Goal: Information Seeking & Learning: Learn about a topic

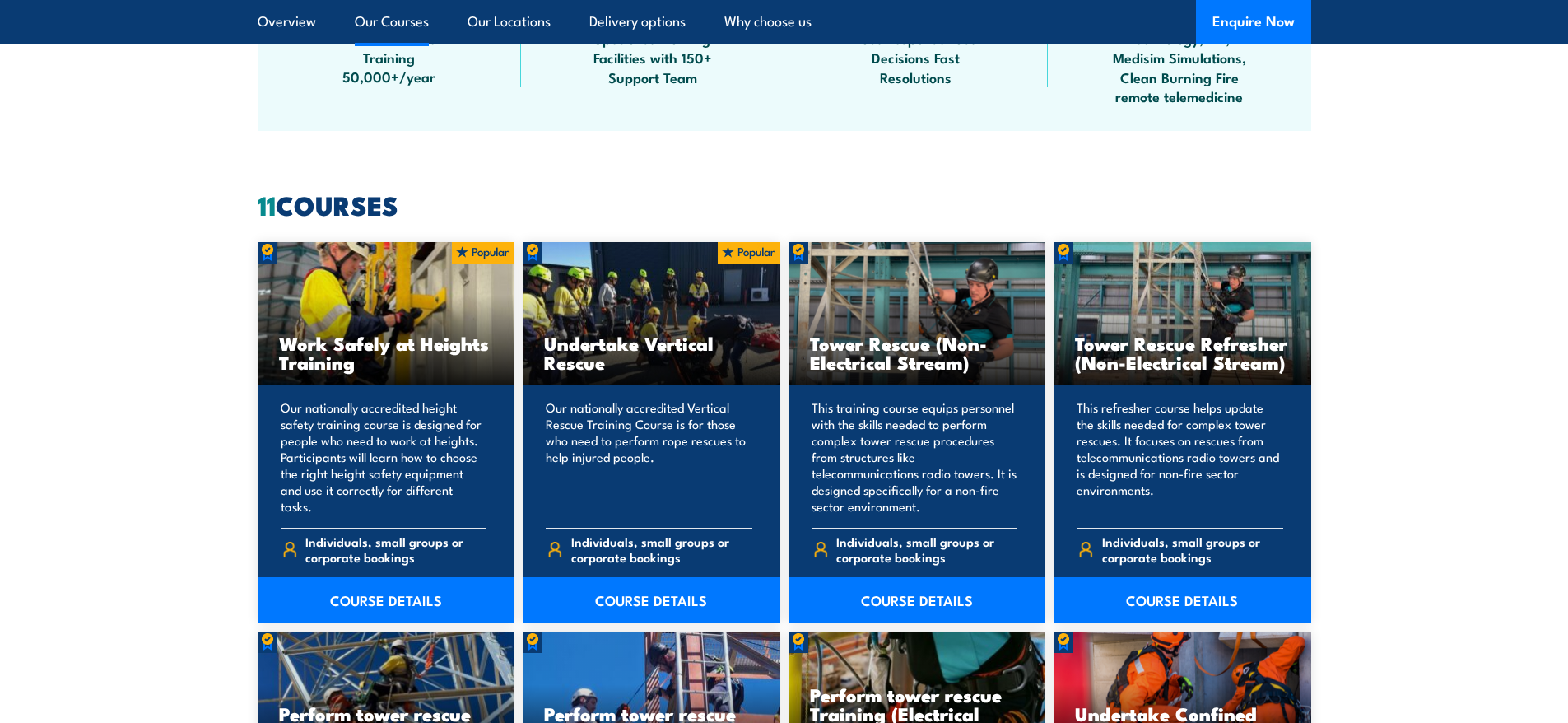
scroll to position [1153, 0]
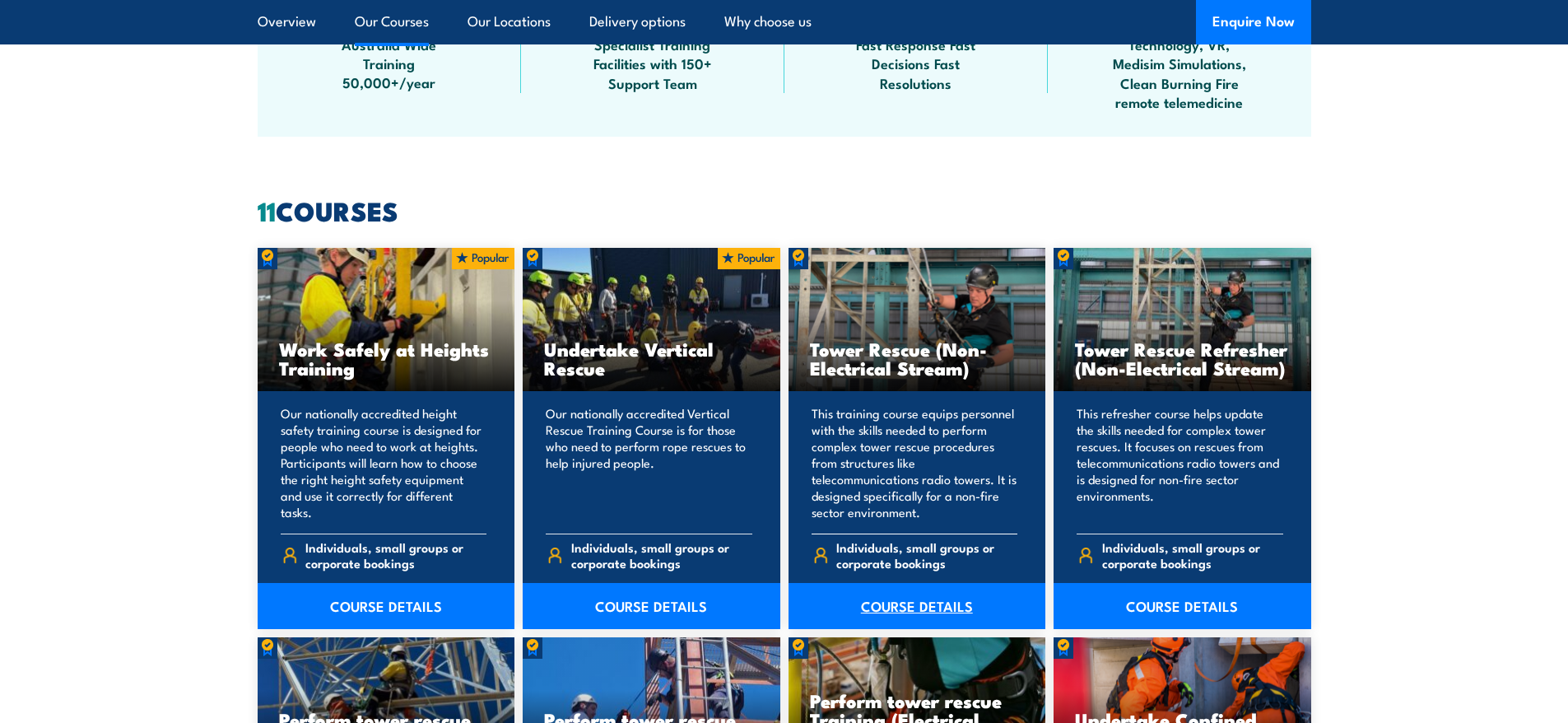
click at [919, 601] on link "COURSE DETAILS" at bounding box center [917, 606] width 257 height 46
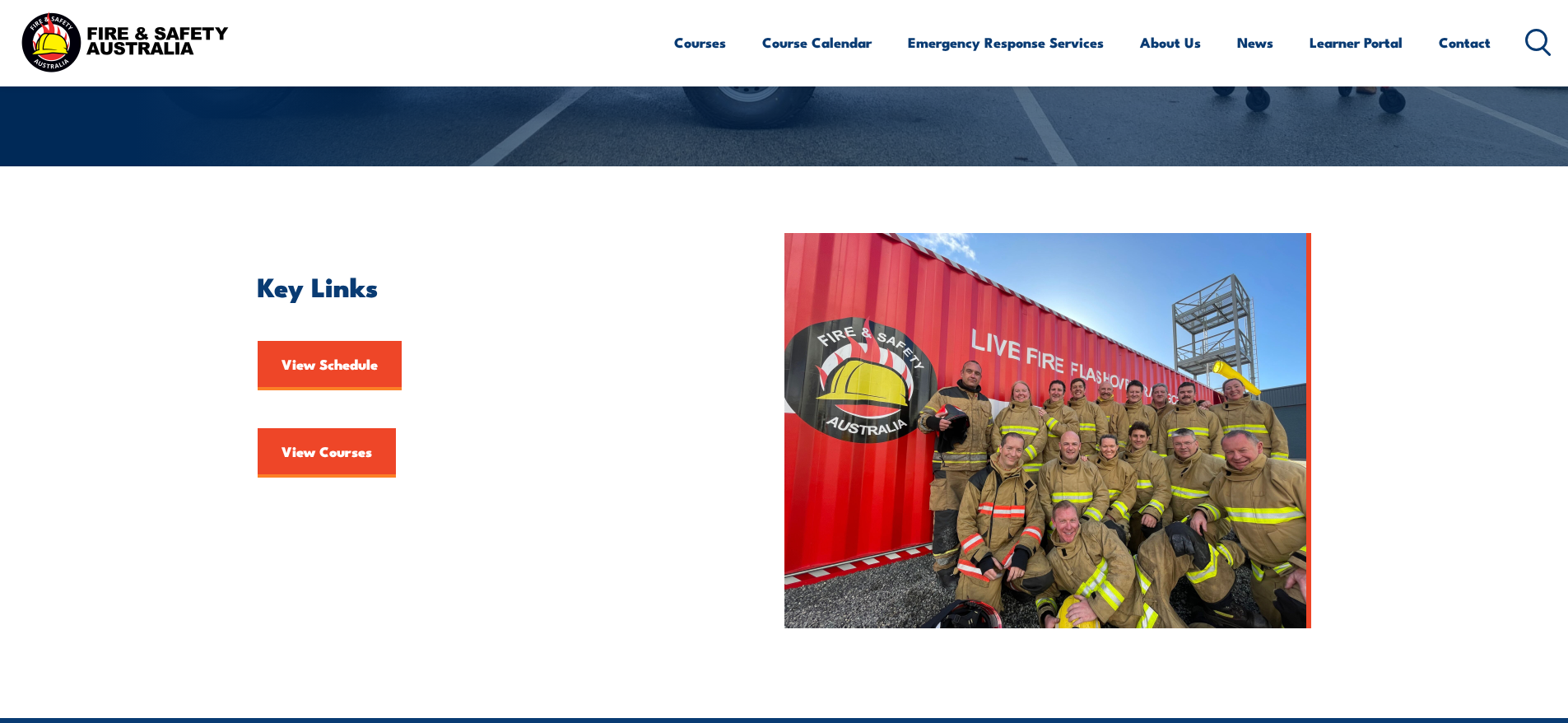
scroll to position [329, 0]
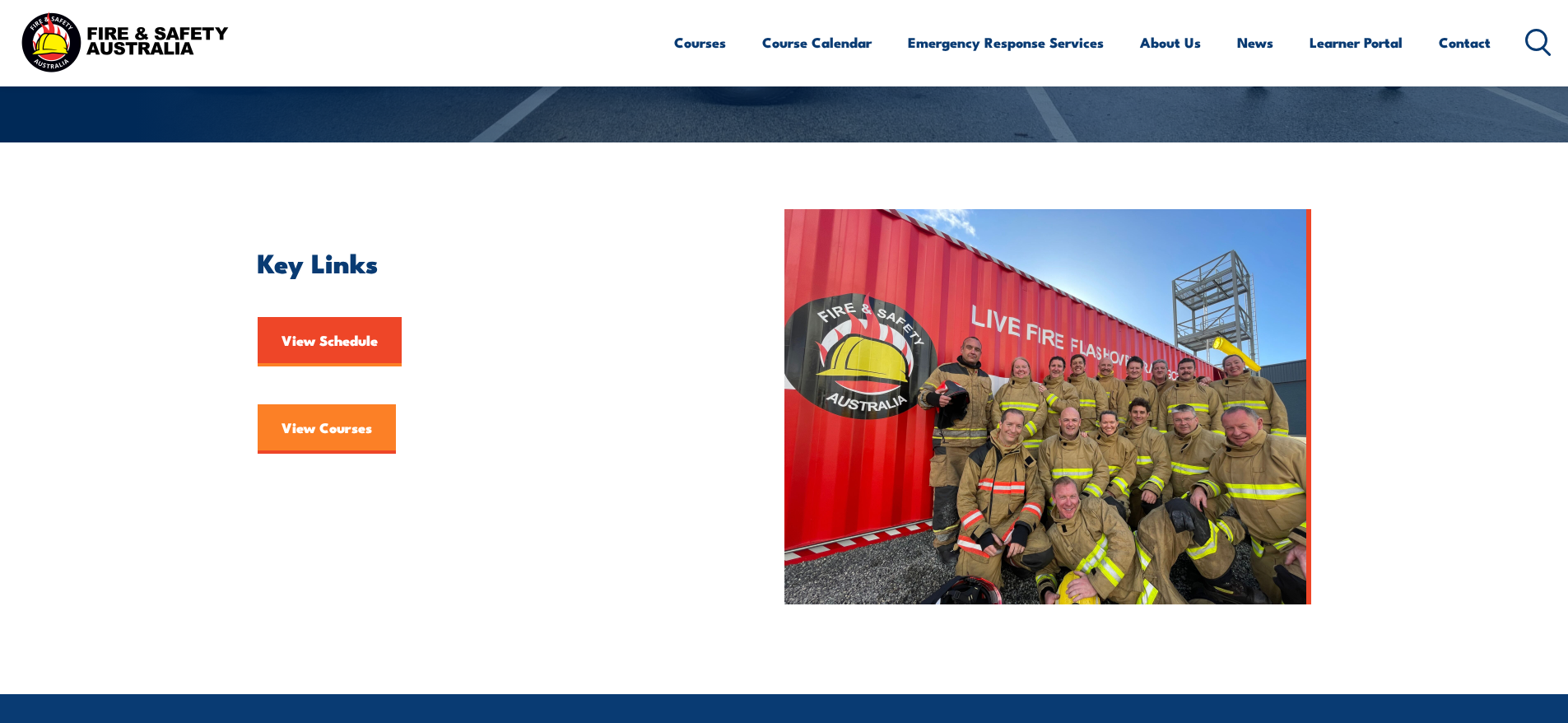
click at [331, 432] on link "View Courses" at bounding box center [326, 429] width 138 height 49
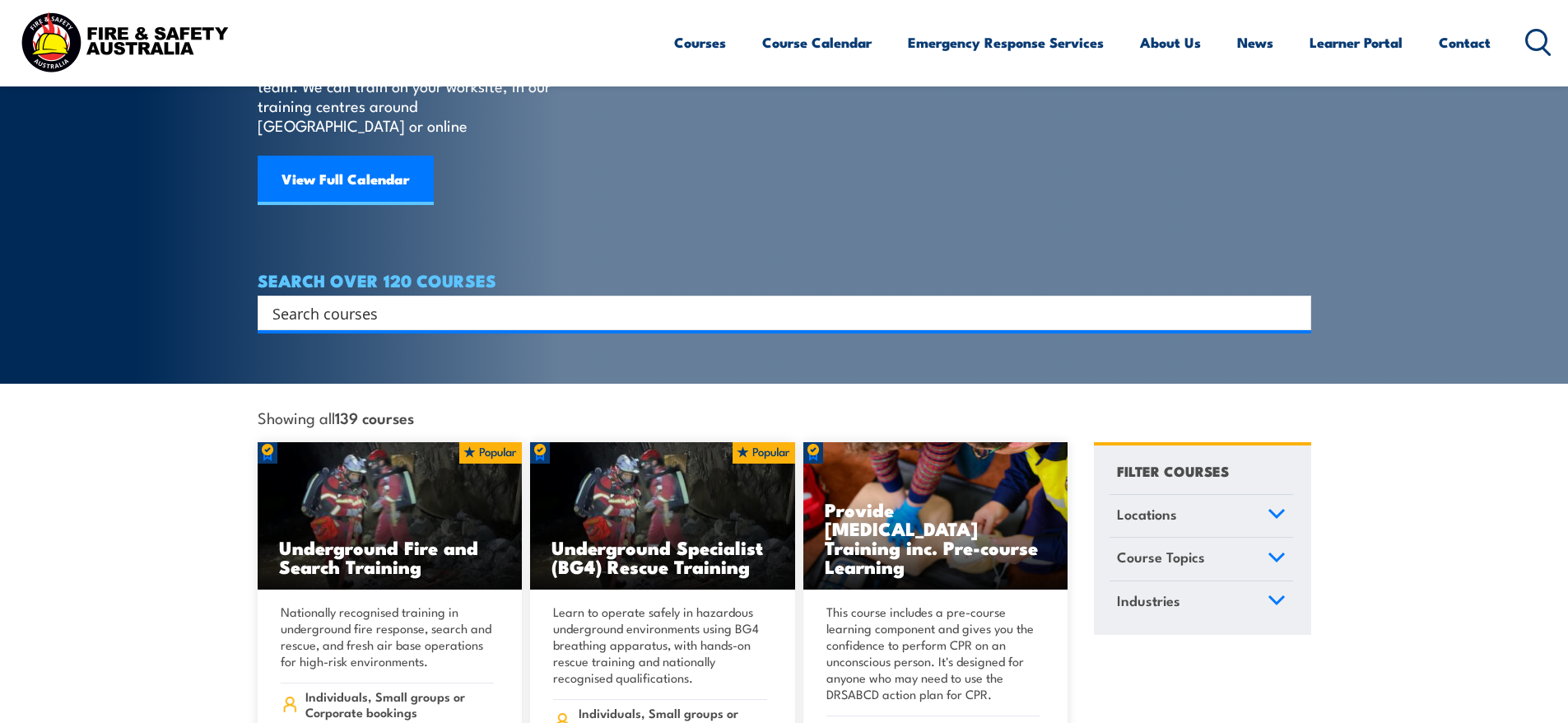
scroll to position [165, 0]
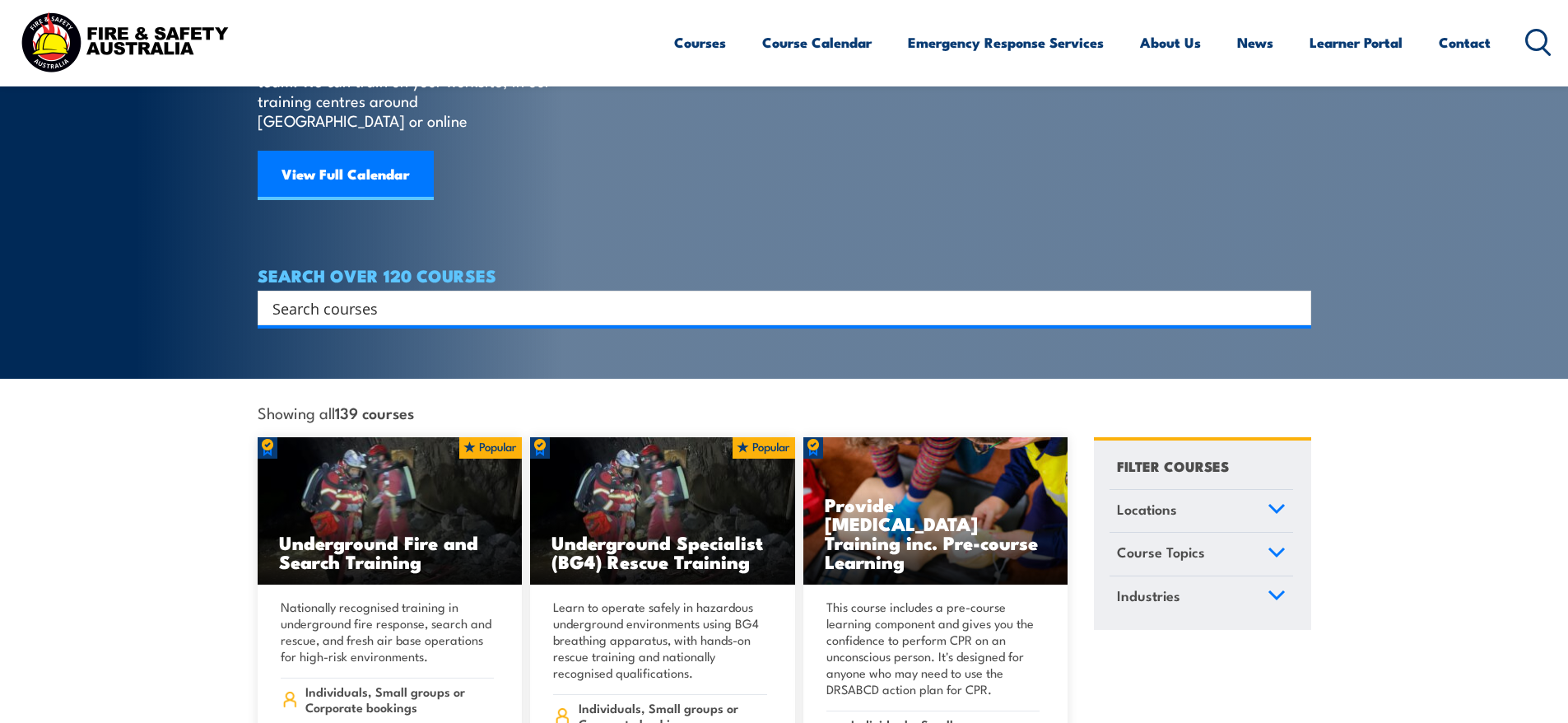
click at [1229, 490] on link "Locations" at bounding box center [1201, 511] width 183 height 42
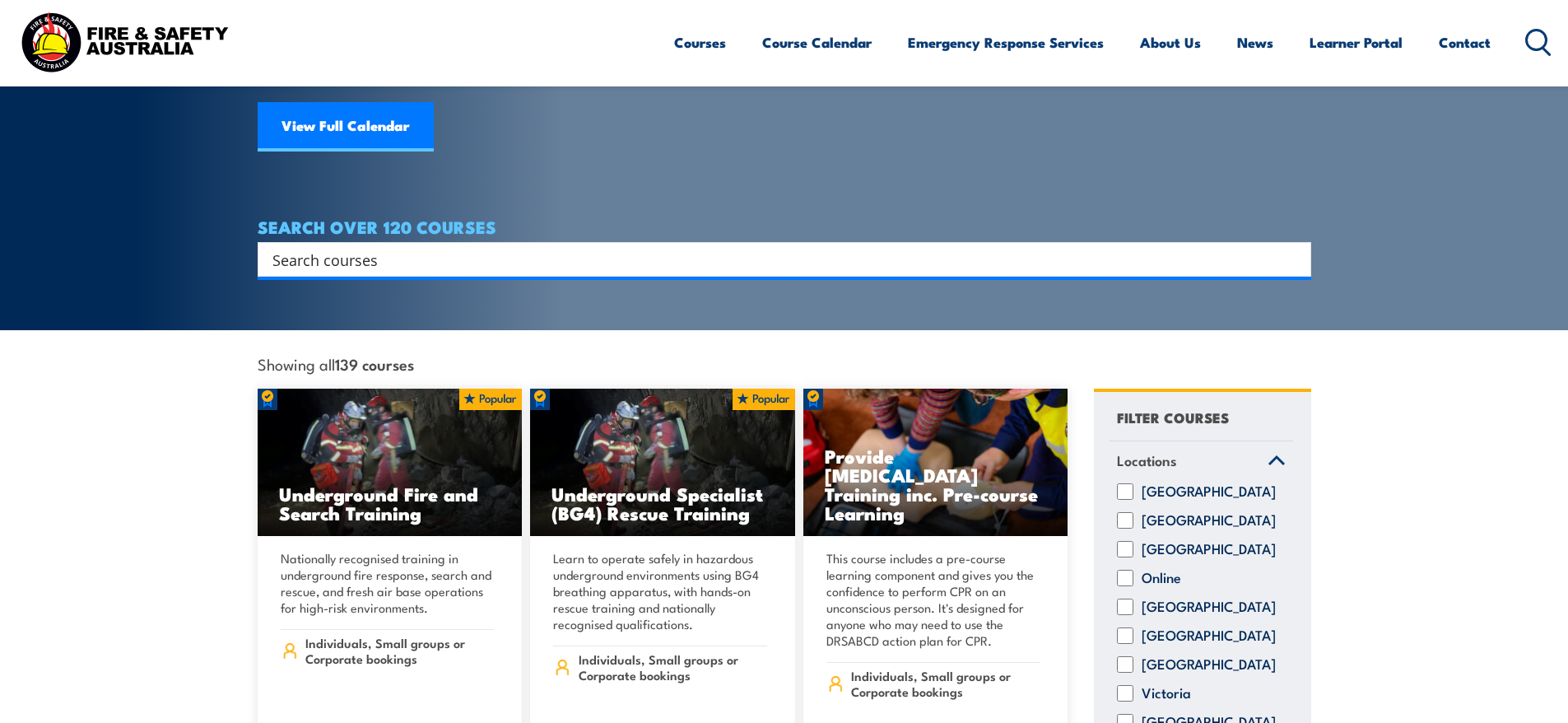
scroll to position [247, 0]
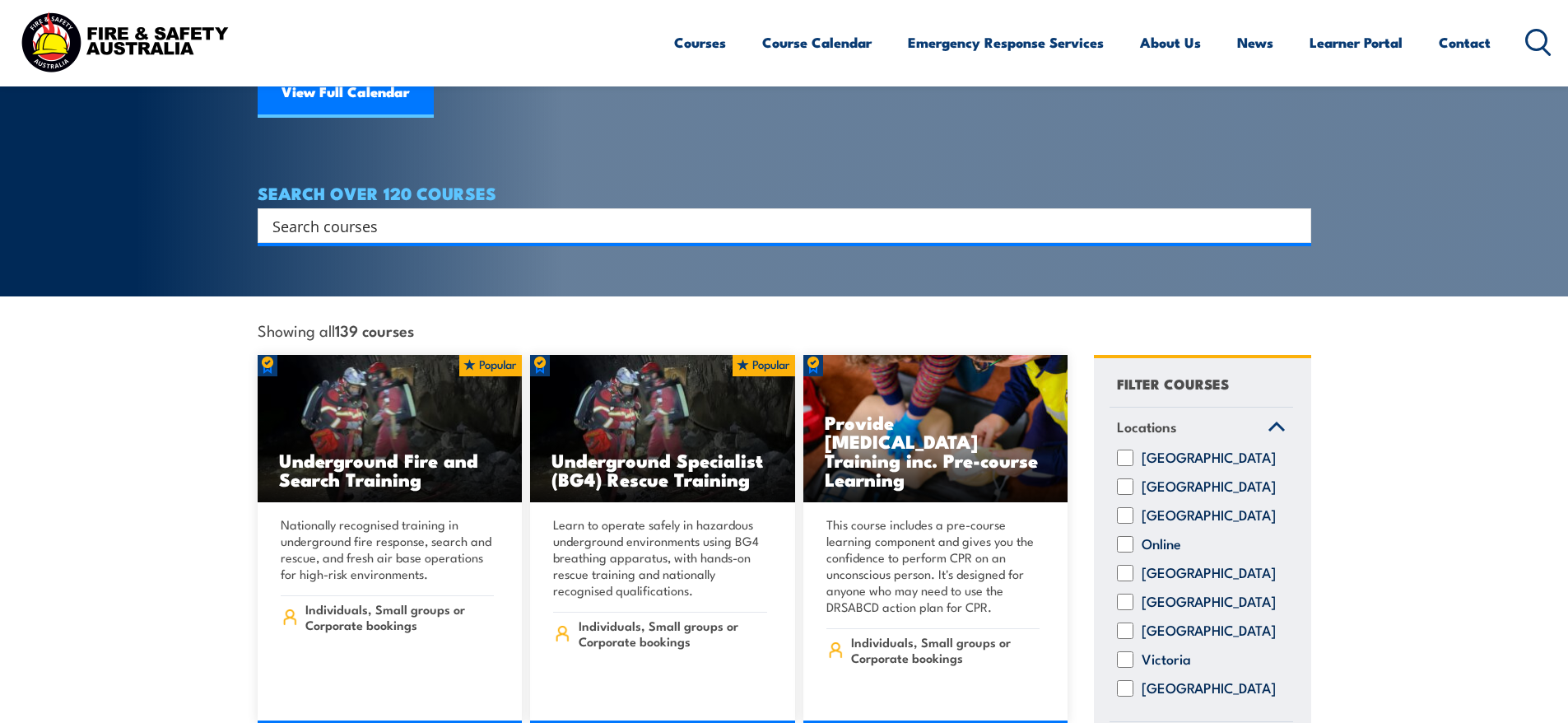
click at [1134, 684] on div "Western Australia" at bounding box center [1201, 688] width 183 height 17
click at [1126, 684] on input "Western Australia" at bounding box center [1125, 688] width 17 height 17
checkbox input "true"
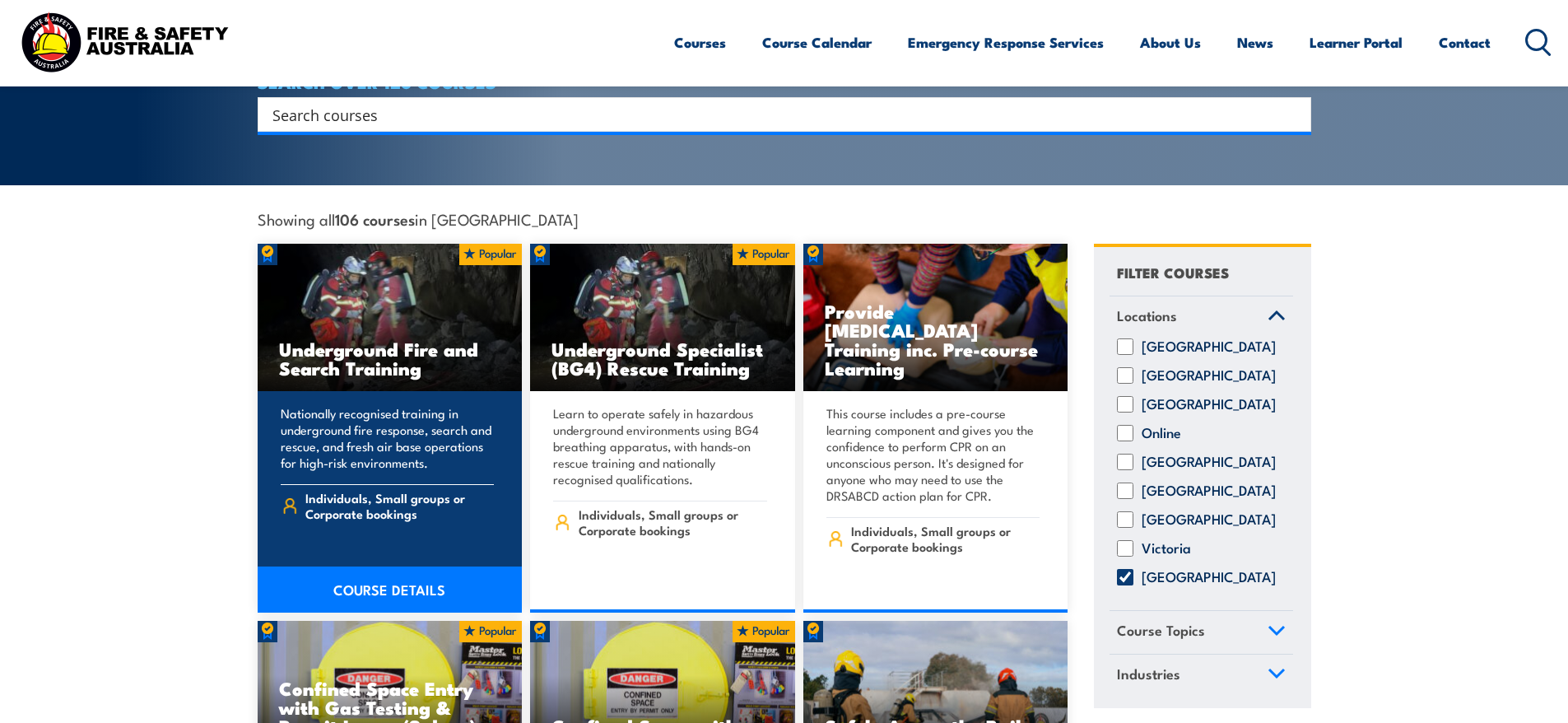
scroll to position [247, 0]
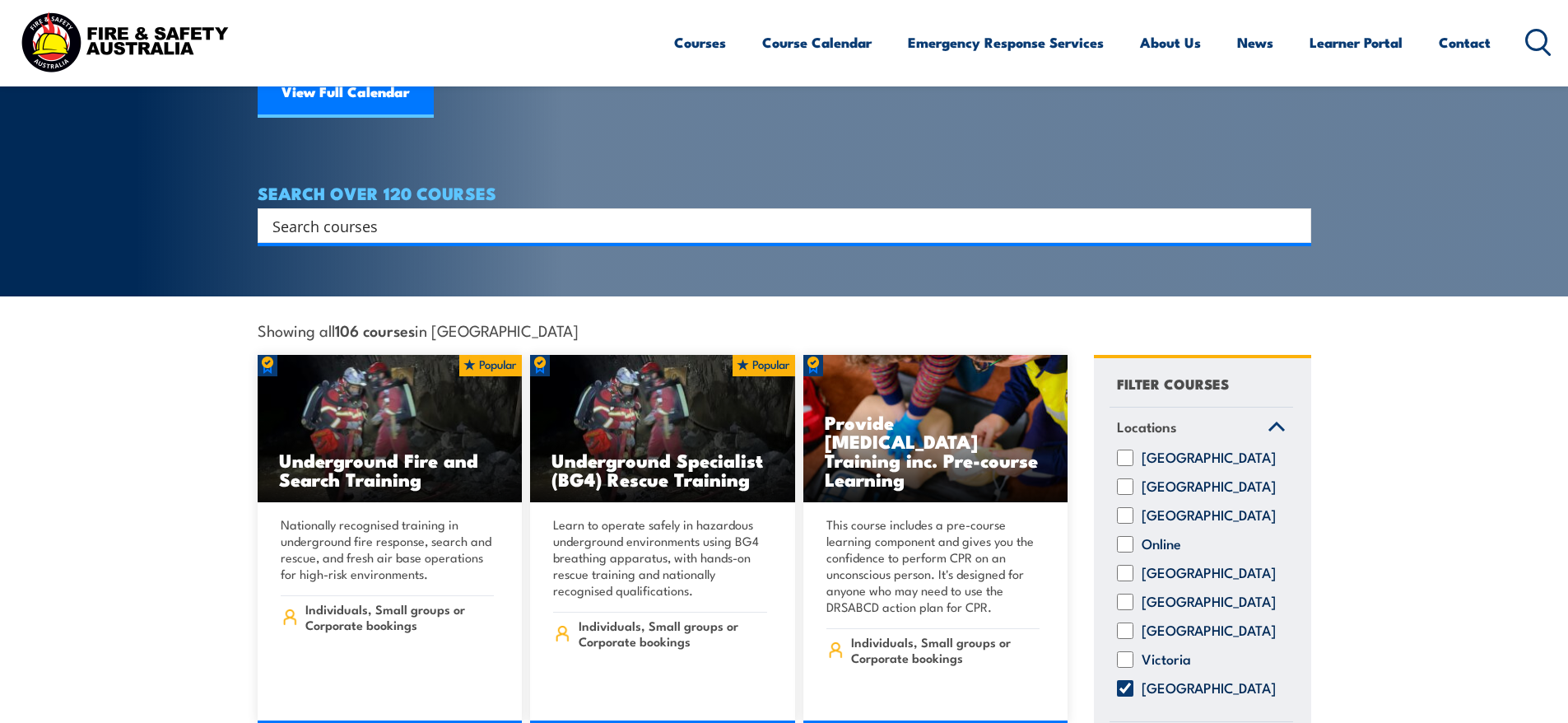
click at [362, 213] on input "Search input" at bounding box center [773, 225] width 1003 height 25
type input "tower"
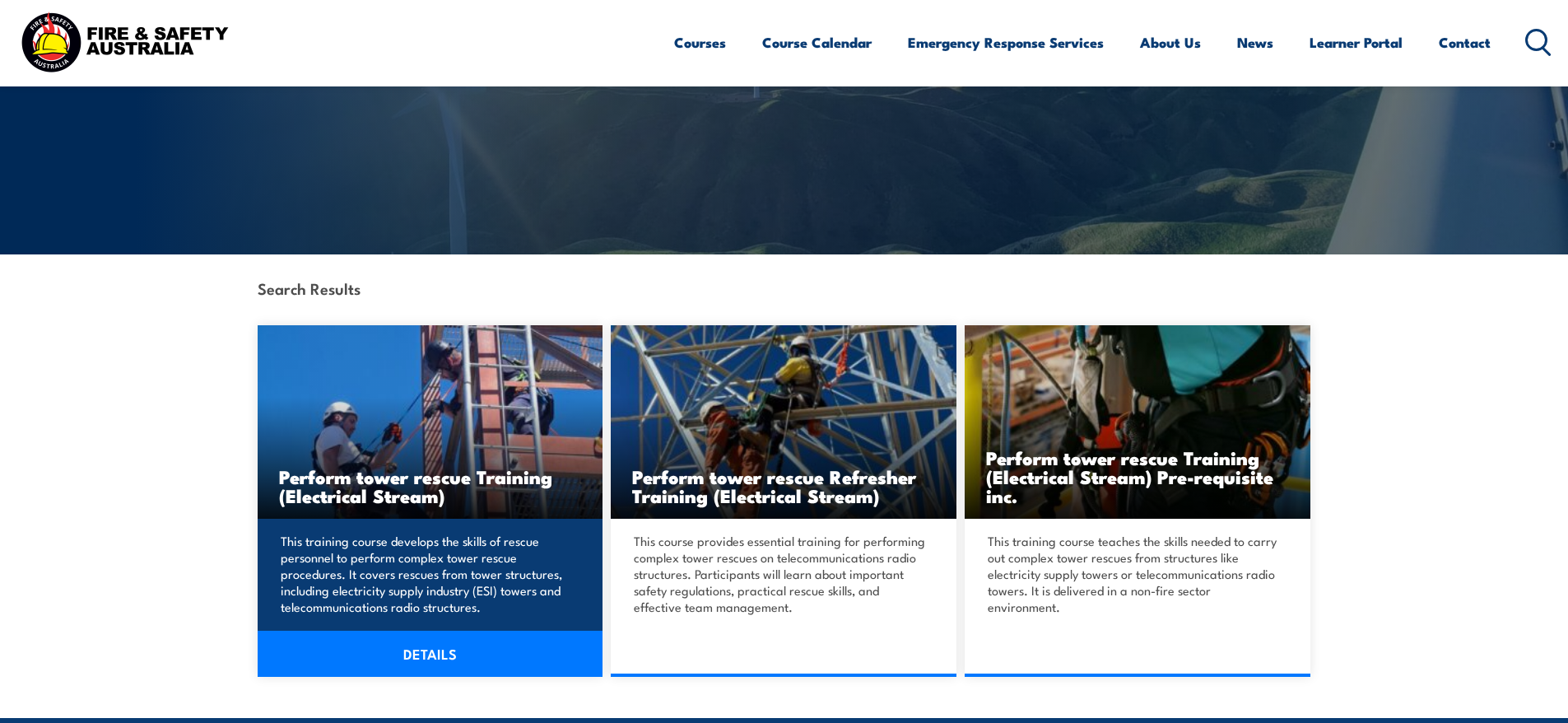
scroll to position [247, 0]
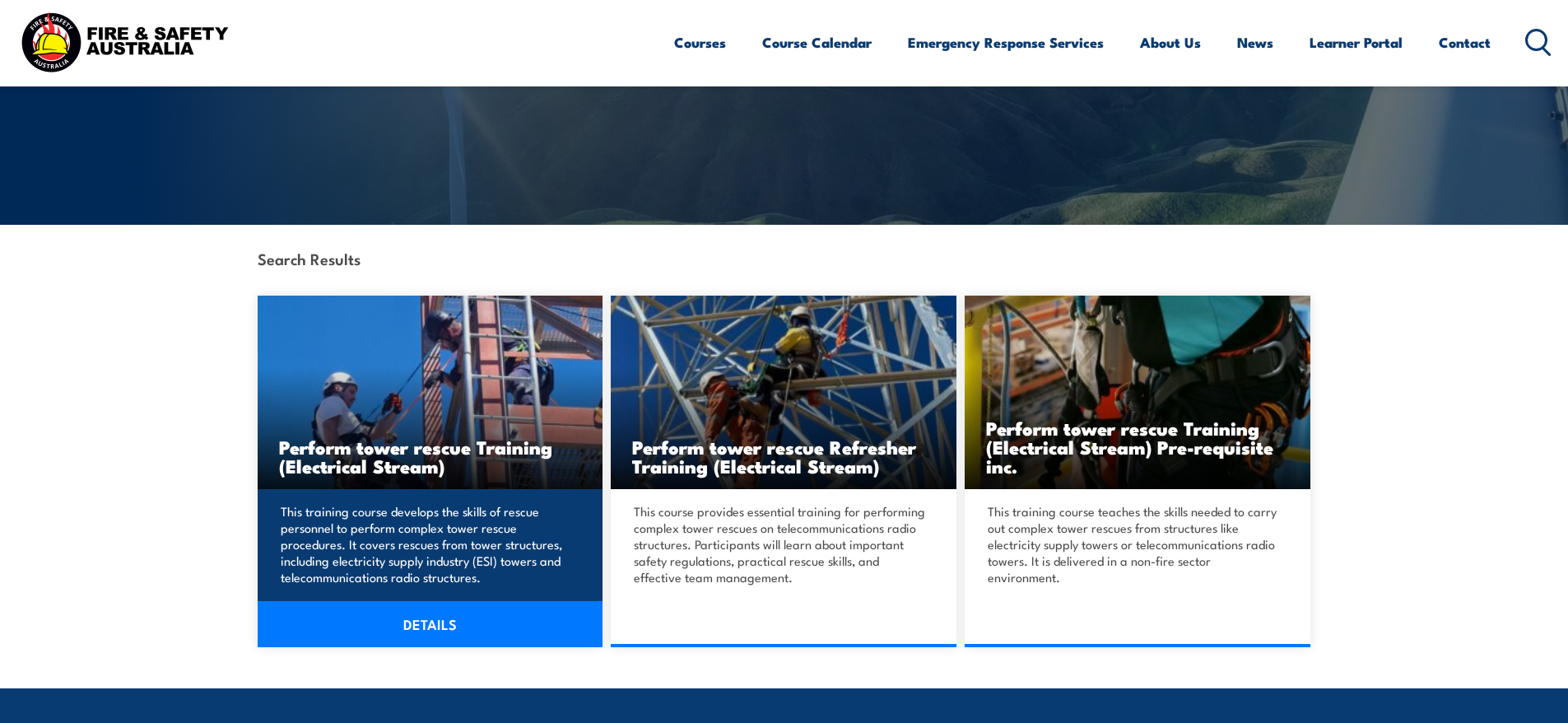
click at [438, 634] on link "DETAILS" at bounding box center [430, 623] width 346 height 46
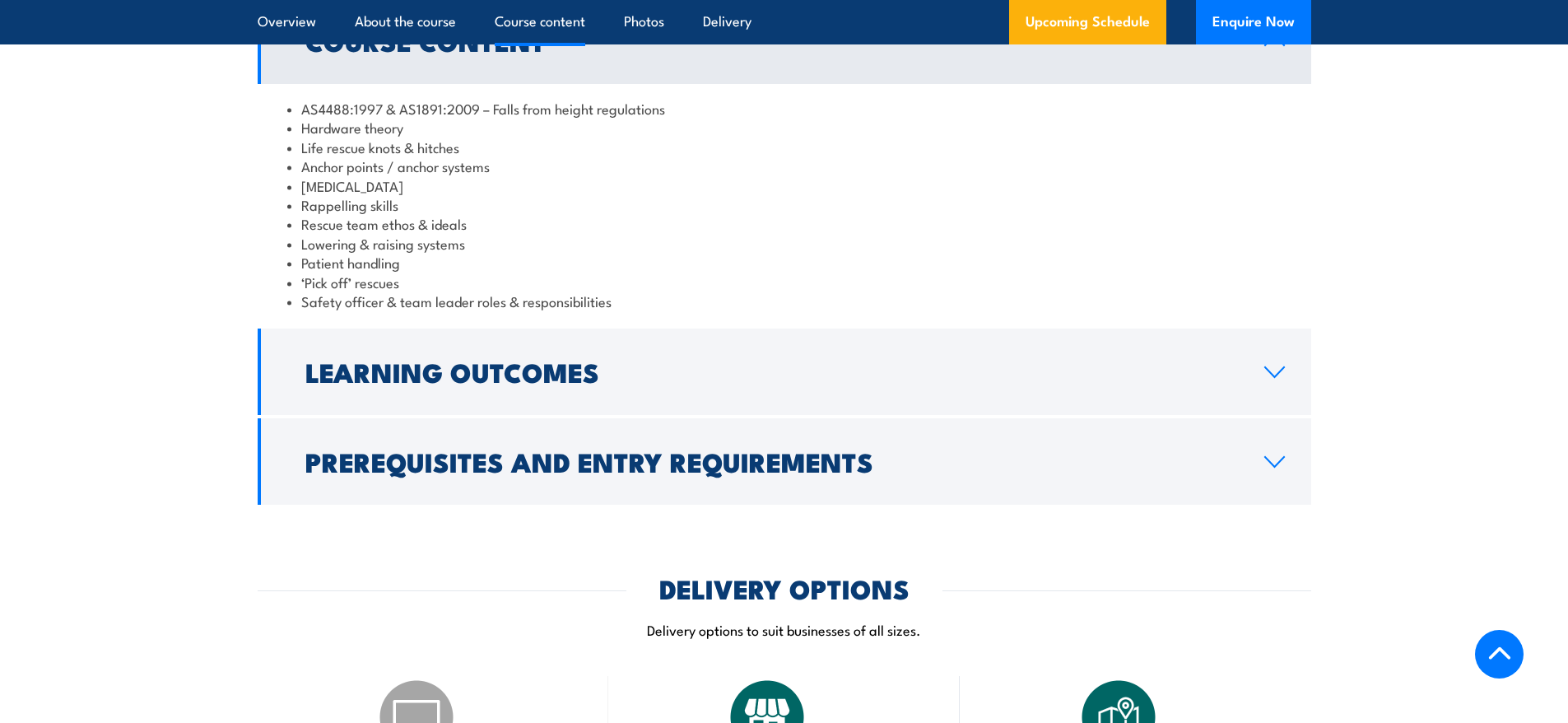
scroll to position [1647, 0]
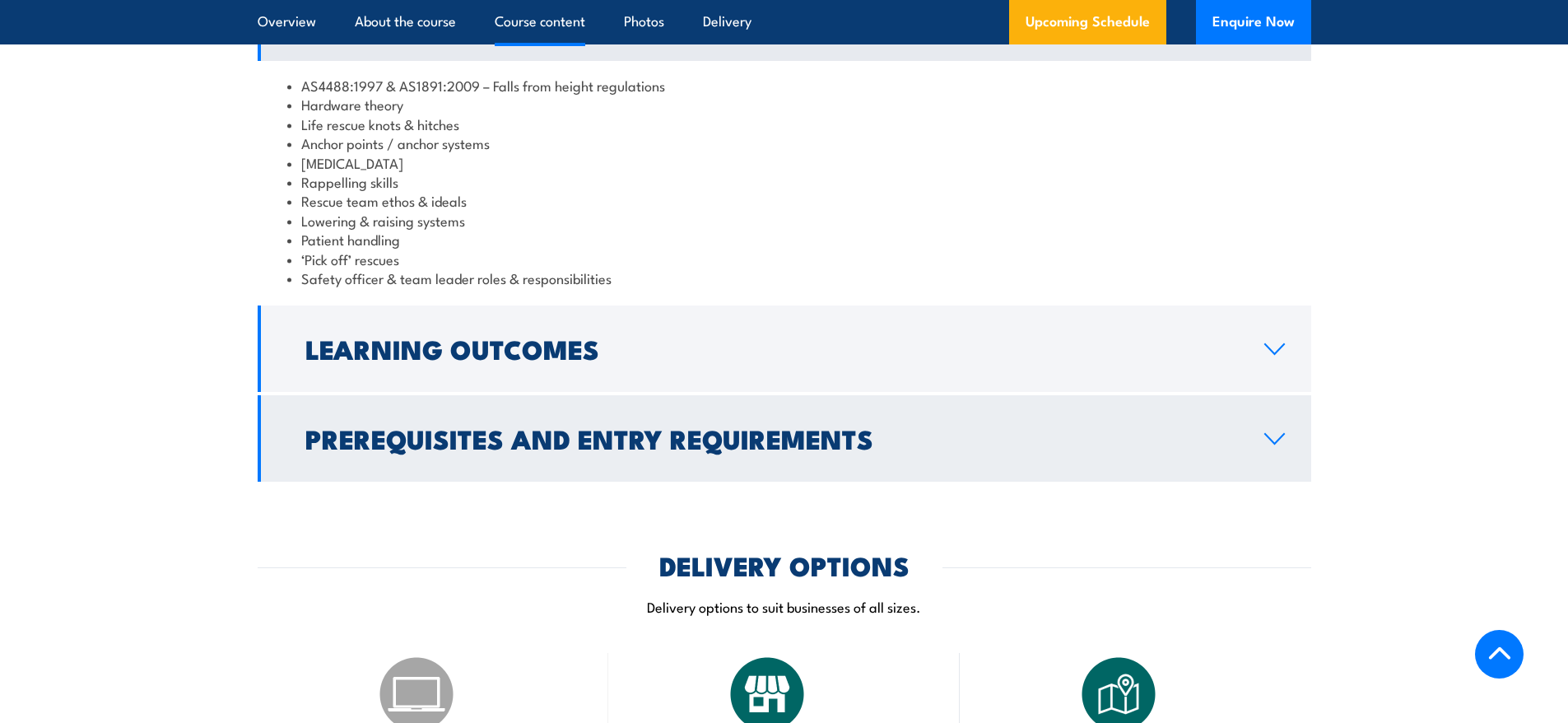
click at [505, 450] on h2 "Prerequisites and Entry Requirements" at bounding box center [772, 437] width 933 height 23
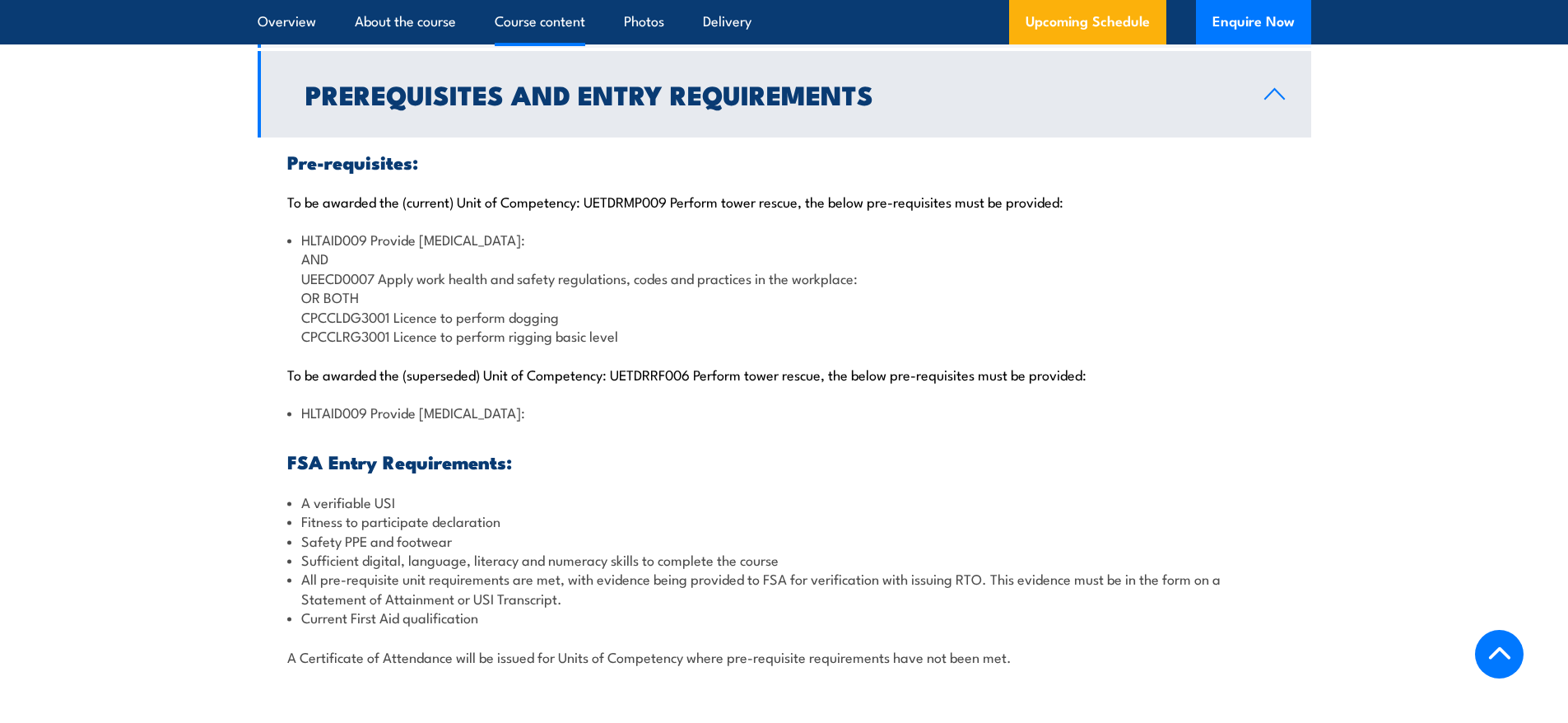
scroll to position [1812, 0]
